Goal: Task Accomplishment & Management: Manage account settings

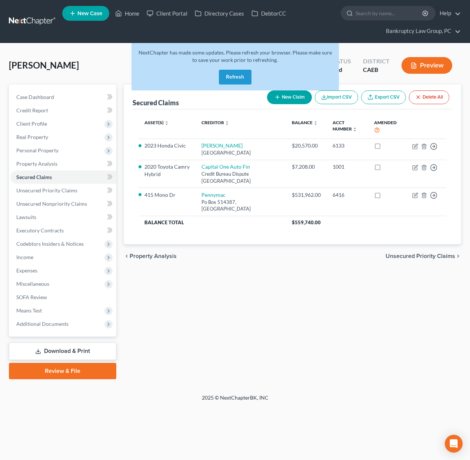
click at [236, 78] on button "Refresh" at bounding box center [235, 77] width 33 height 15
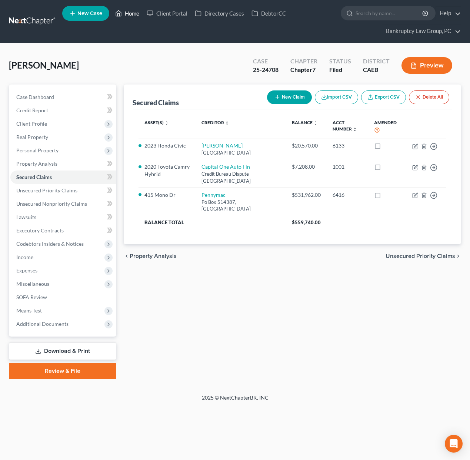
click at [127, 14] on link "Home" at bounding box center [127, 13] width 31 height 13
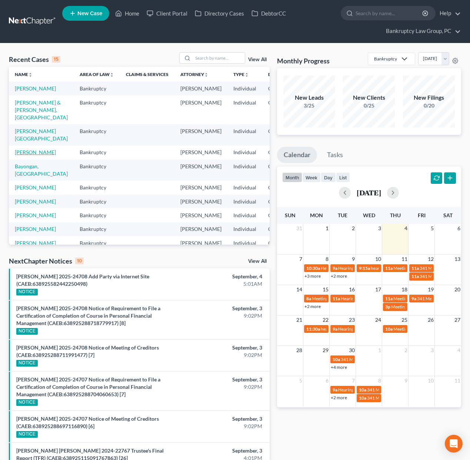
click at [26, 155] on link "Polk-DeVuyst, Velma" at bounding box center [35, 152] width 41 height 6
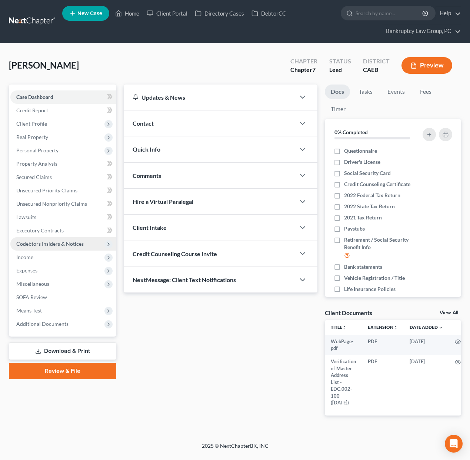
click at [51, 244] on span "Codebtors Insiders & Notices" at bounding box center [49, 243] width 67 height 6
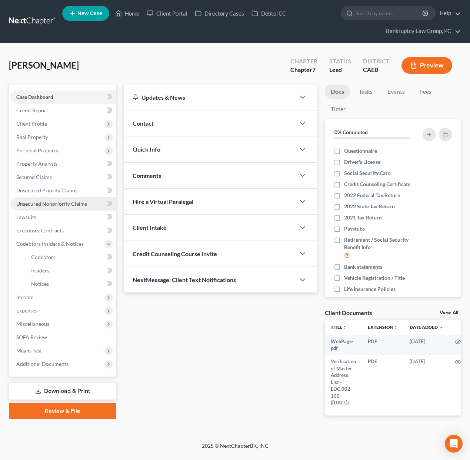
click at [47, 203] on span "Unsecured Nonpriority Claims" at bounding box center [51, 203] width 71 height 6
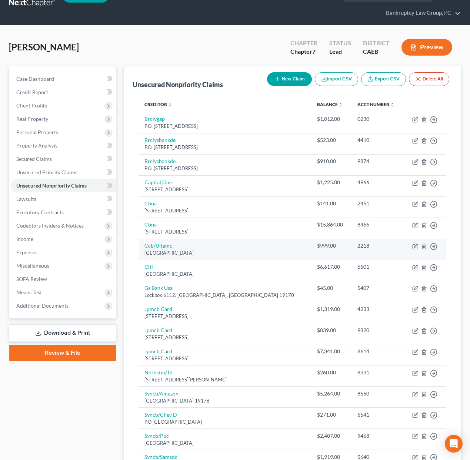
scroll to position [21, 0]
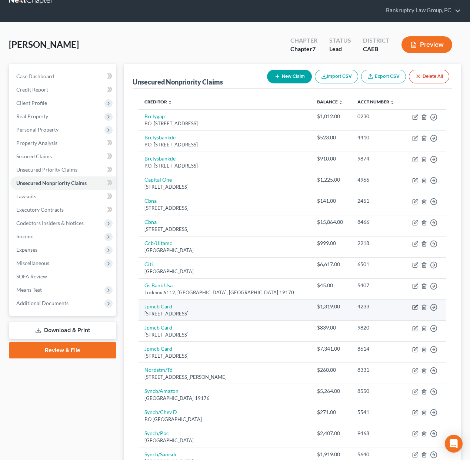
click at [415, 307] on icon "button" at bounding box center [415, 307] width 6 height 6
select select "7"
select select "0"
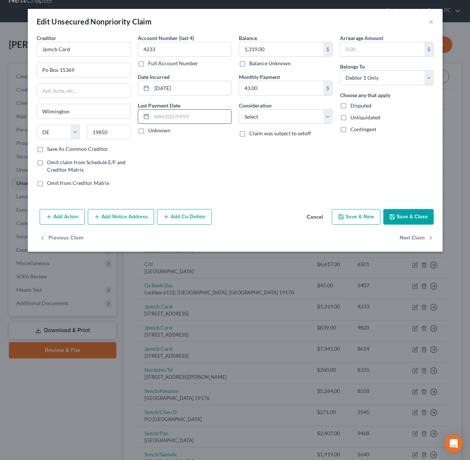
drag, startPoint x: 160, startPoint y: 119, endPoint x: 173, endPoint y: 123, distance: 13.5
click at [160, 119] on input "text" at bounding box center [191, 117] width 79 height 14
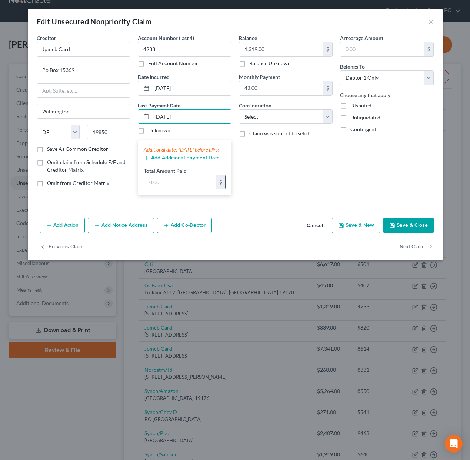
type input "07/10/2025"
click at [182, 189] on input "text" at bounding box center [180, 182] width 72 height 14
type input "700.00"
click at [411, 233] on button "Save & Close" at bounding box center [408, 225] width 50 height 16
